Goal: Task Accomplishment & Management: Understand process/instructions

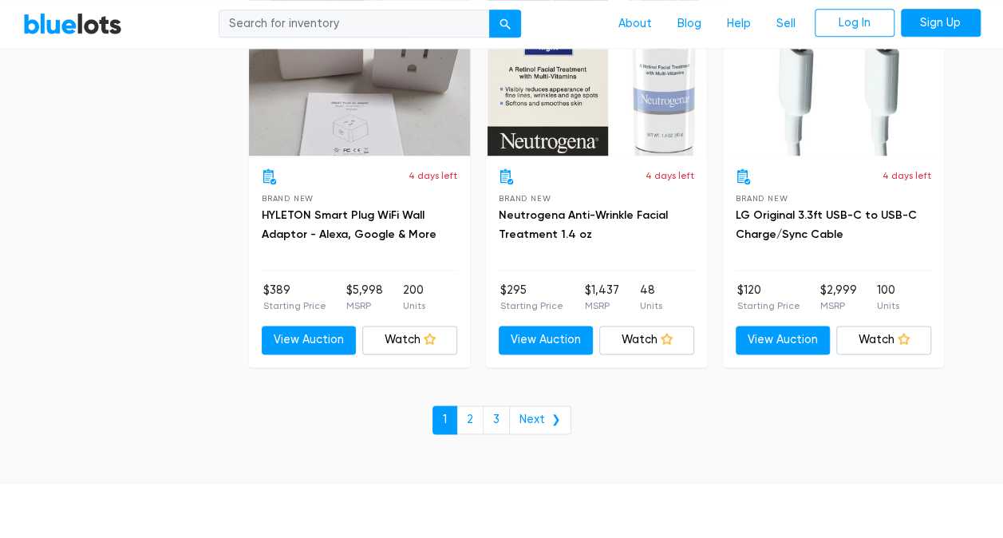
scroll to position [6942, 0]
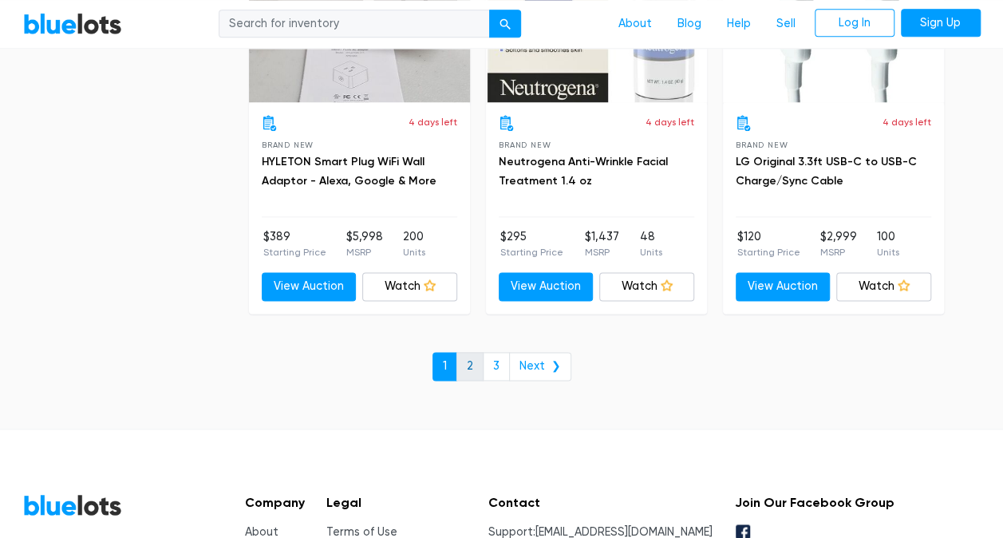
click at [466, 352] on link "2" at bounding box center [469, 366] width 27 height 29
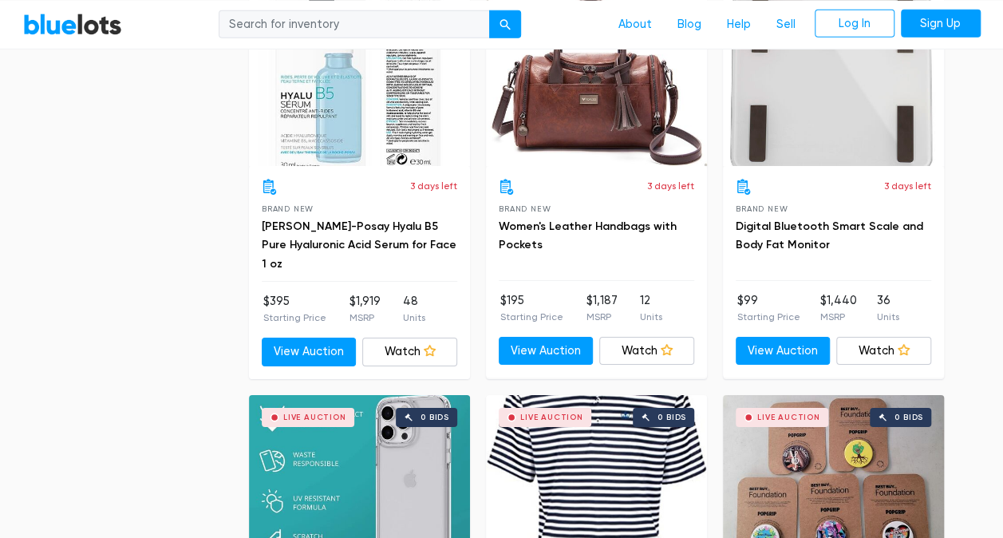
scroll to position [2596, 0]
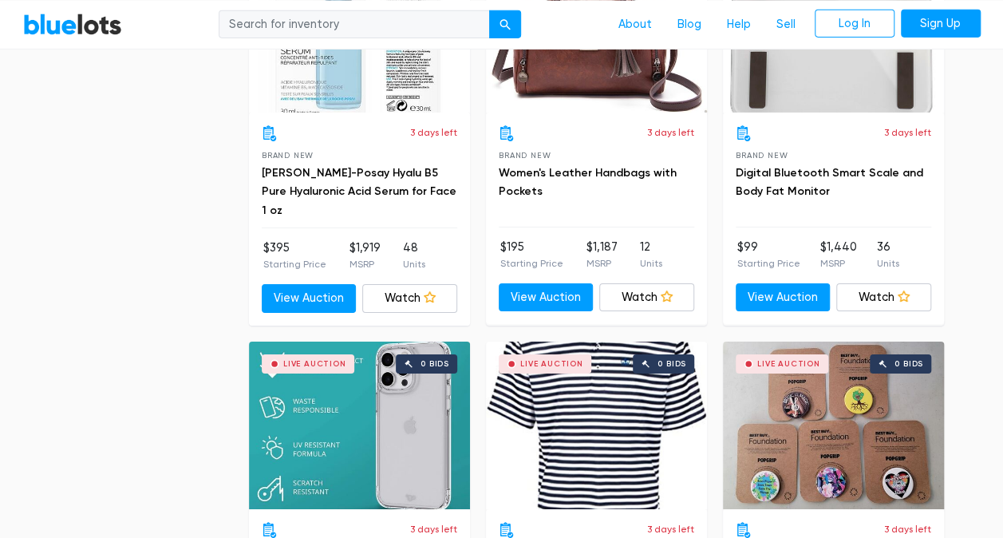
click at [609, 93] on div "Live Auction 0 bids" at bounding box center [596, 29] width 221 height 168
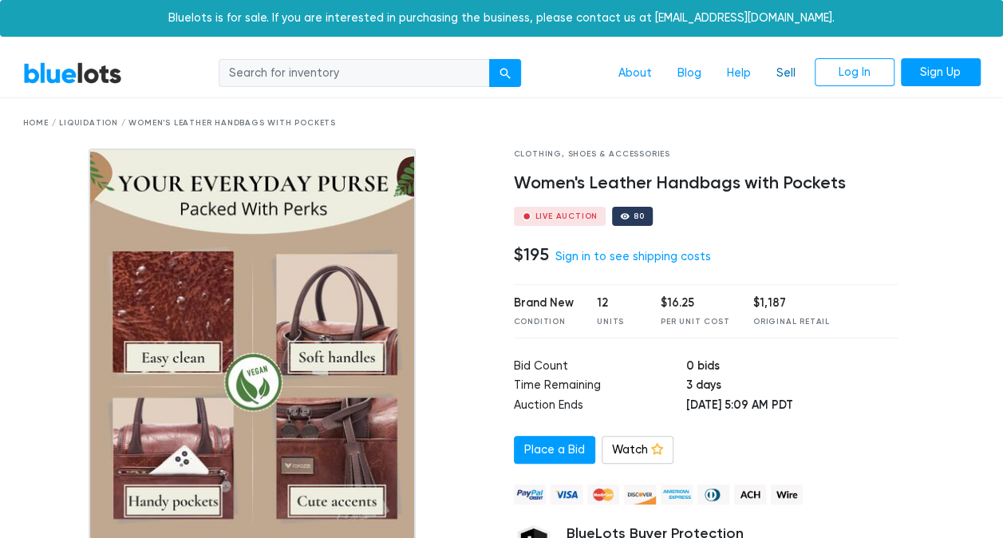
click at [790, 69] on link "Sell" at bounding box center [785, 73] width 45 height 30
